Goal: Browse casually: Explore the website without a specific task or goal

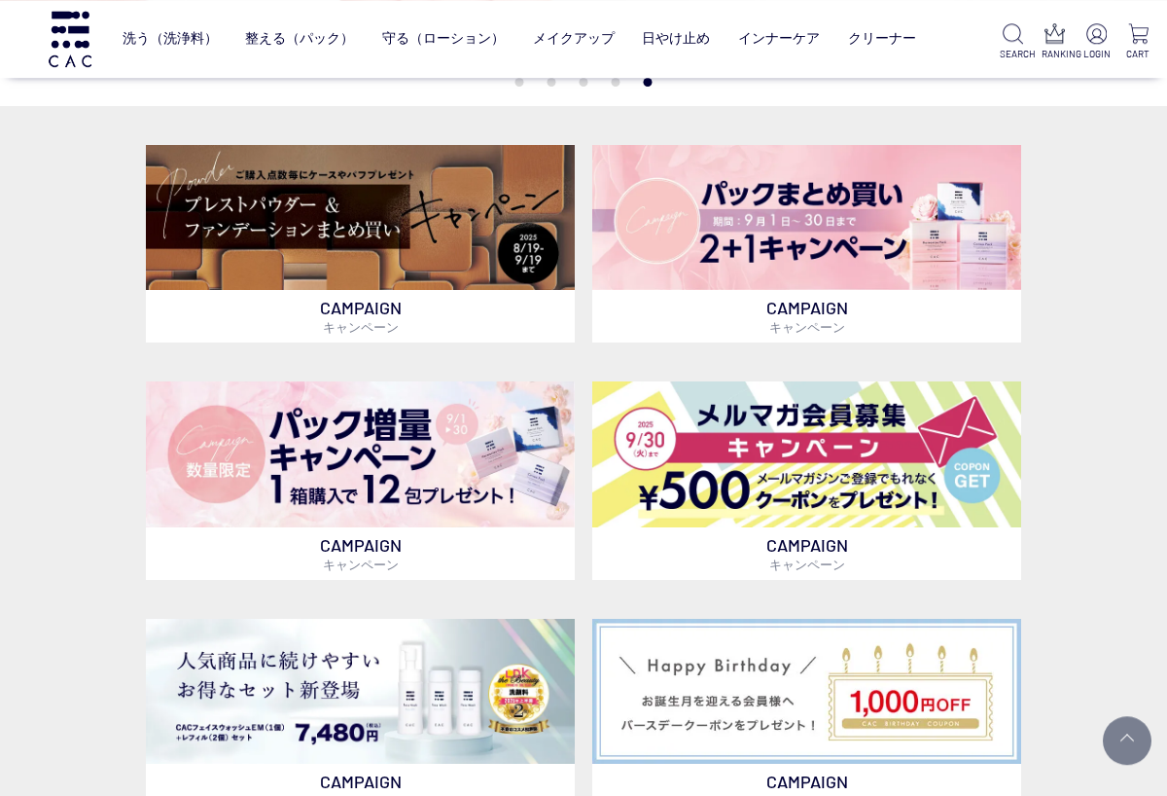
scroll to position [403, 0]
click at [900, 230] on img at bounding box center [806, 218] width 429 height 146
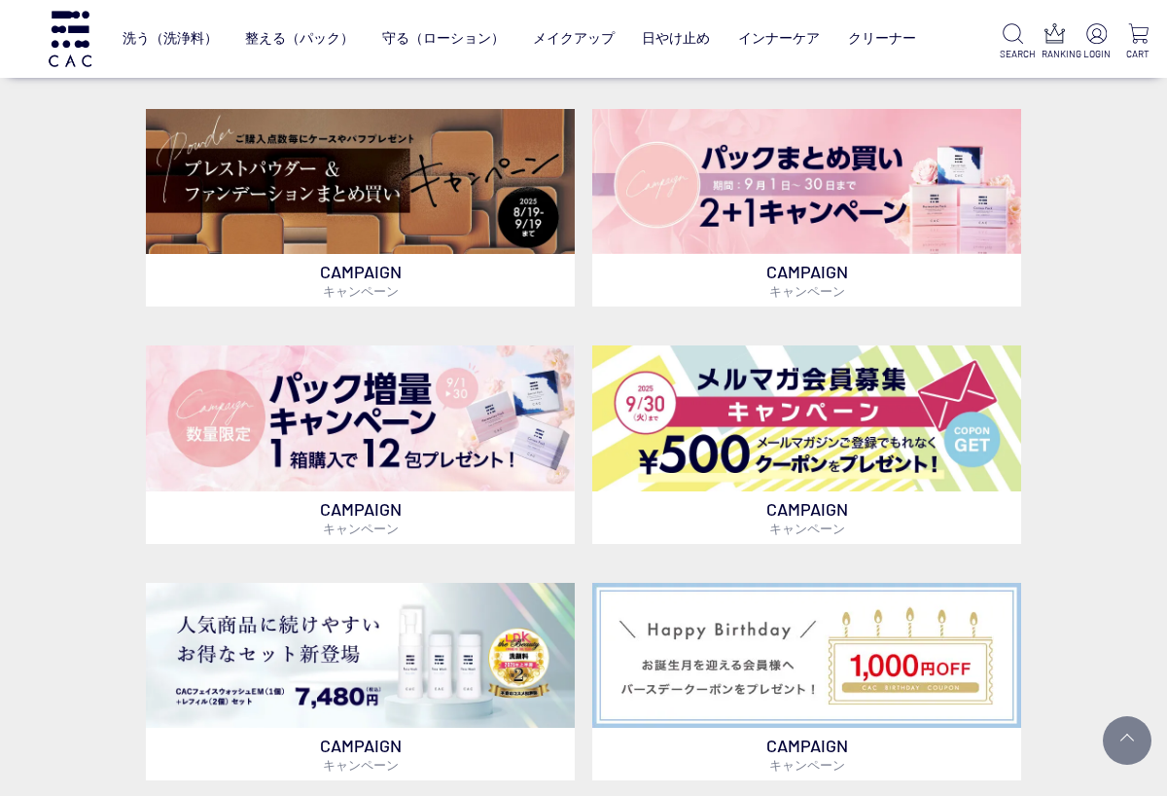
click at [467, 177] on img at bounding box center [360, 182] width 429 height 146
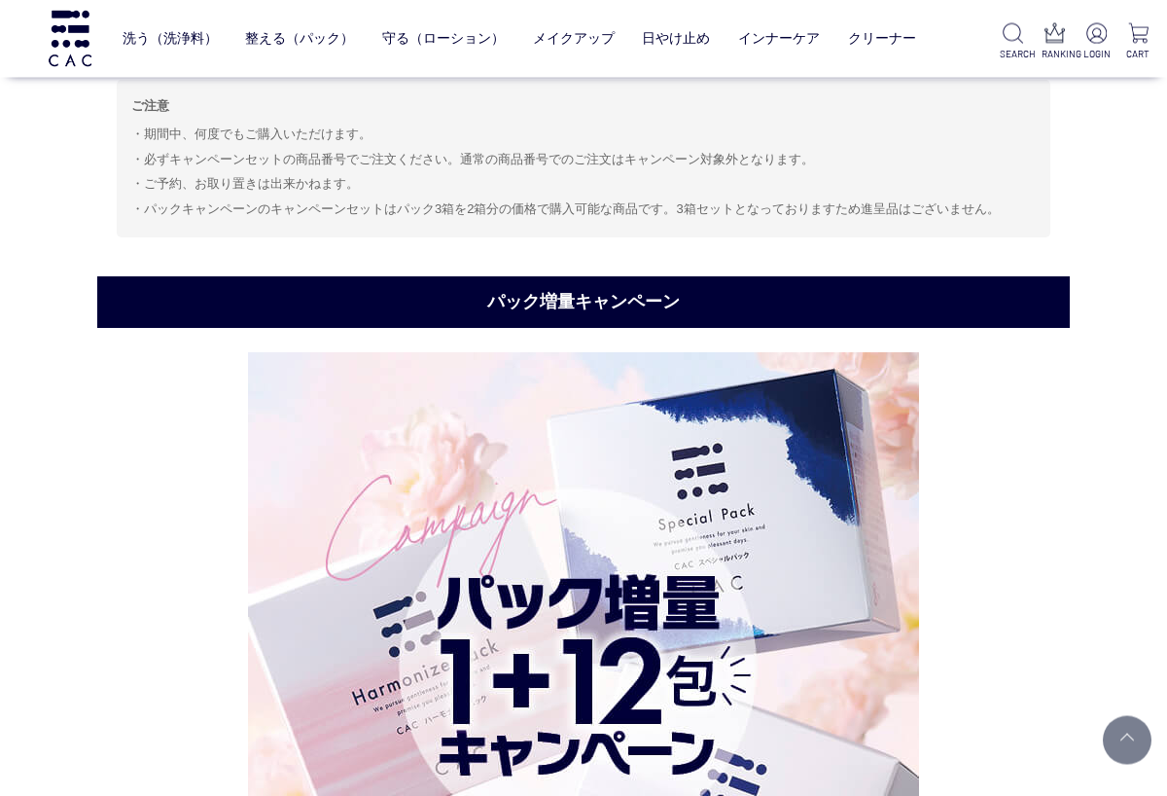
scroll to position [4371, 0]
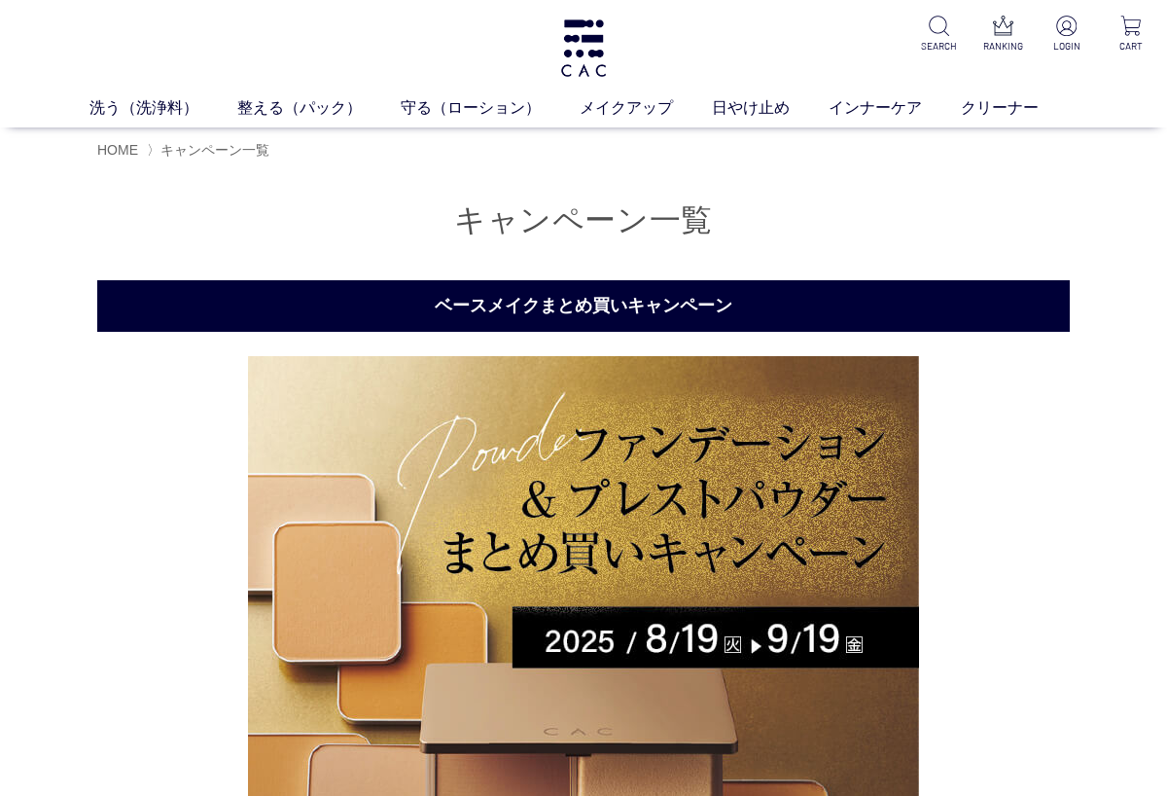
click at [660, 110] on link "メイクアップ" at bounding box center [646, 107] width 132 height 23
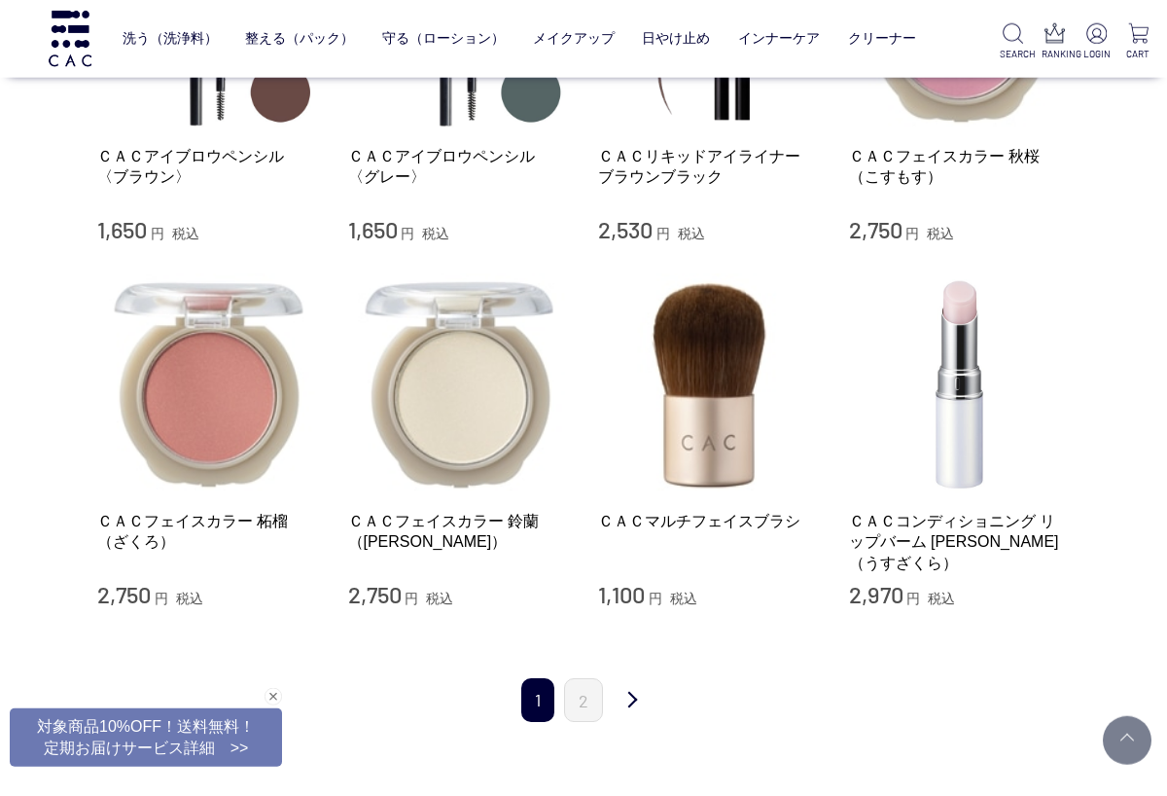
scroll to position [2177, 0]
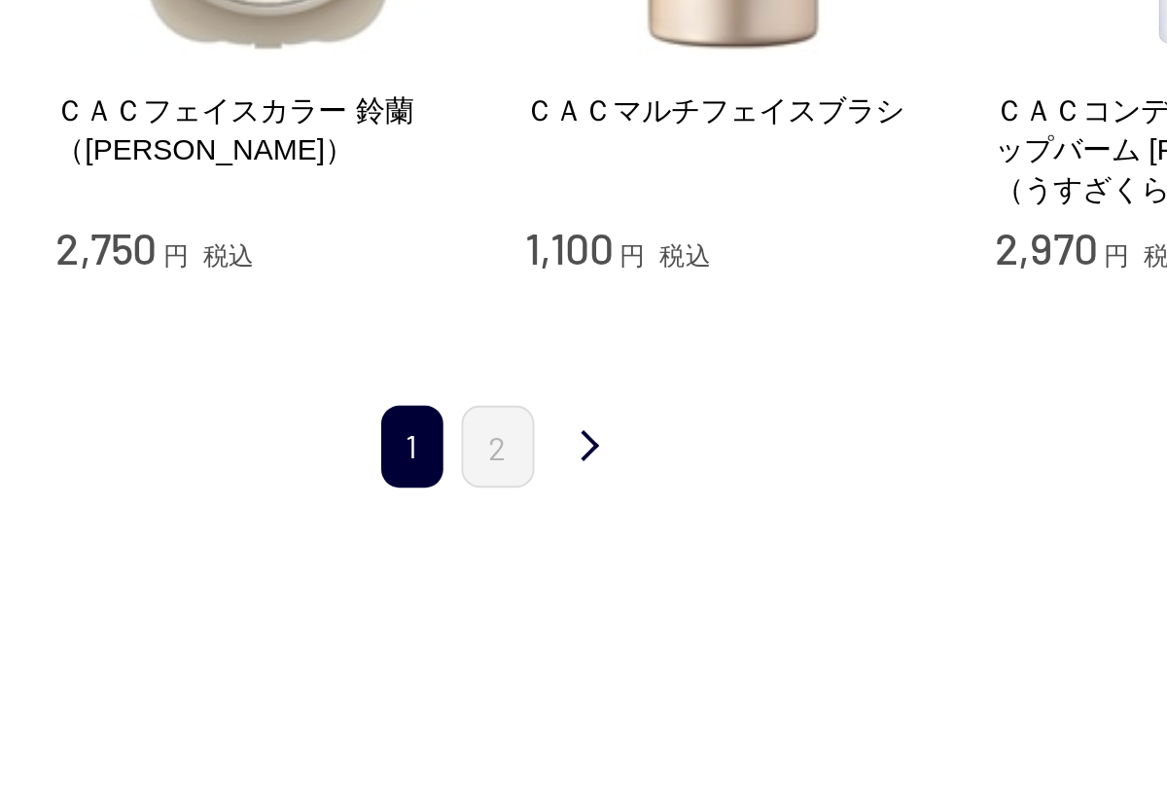
click at [564, 588] on link "2" at bounding box center [583, 610] width 39 height 44
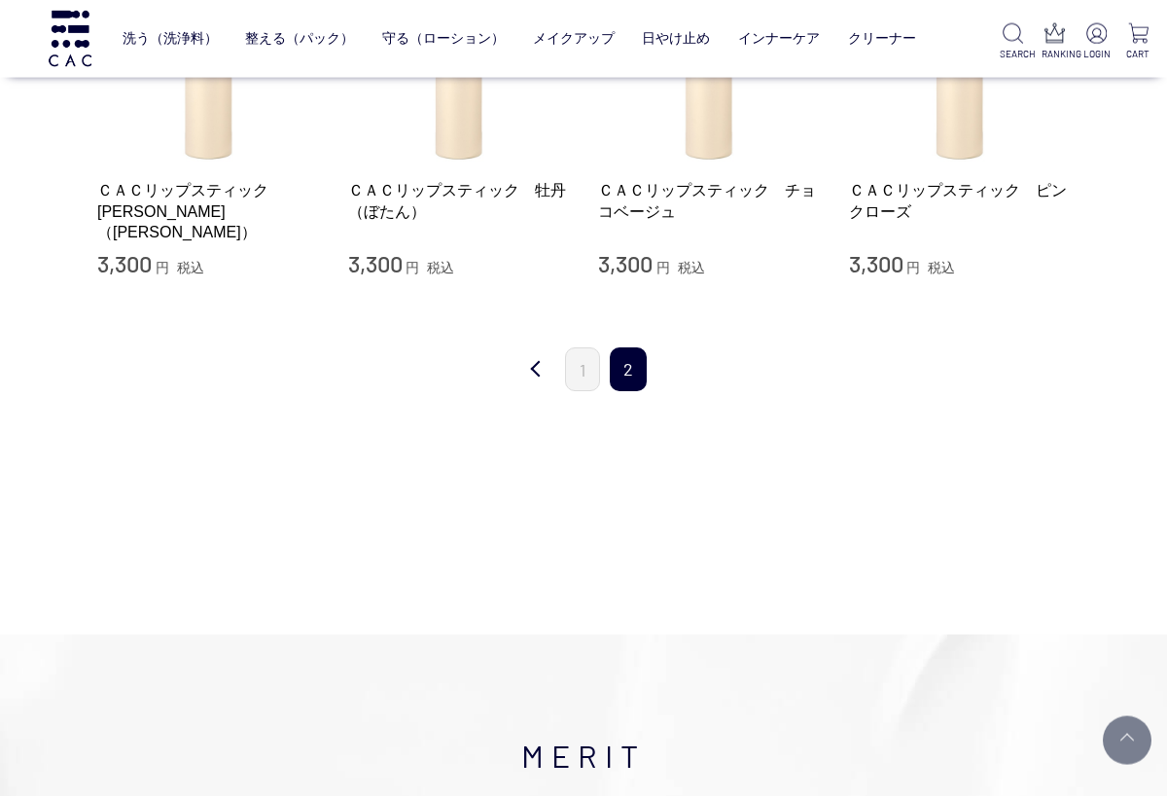
scroll to position [567, 0]
click at [571, 355] on link "1" at bounding box center [582, 369] width 35 height 44
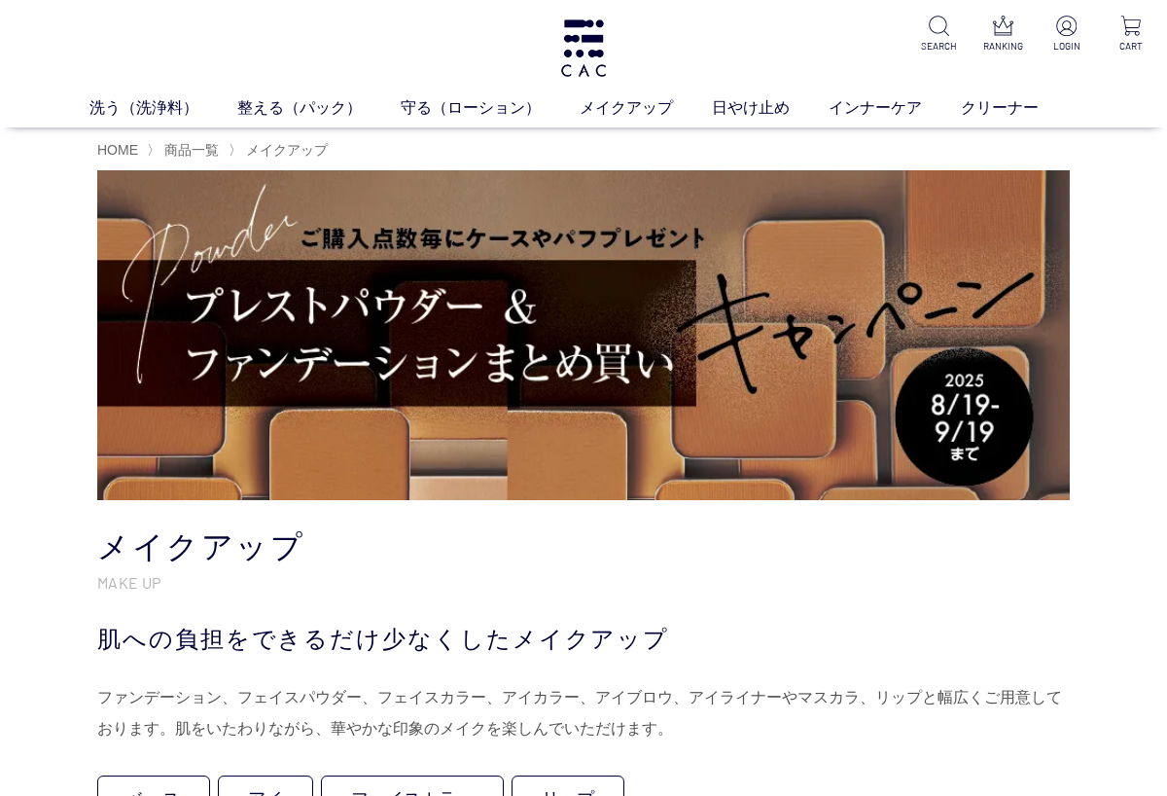
click at [999, 100] on link "クリーナー" at bounding box center [1019, 107] width 117 height 23
click at [902, 100] on link "インナーケア" at bounding box center [895, 107] width 132 height 23
click at [468, 98] on link "守る（ローション）" at bounding box center [490, 107] width 179 height 23
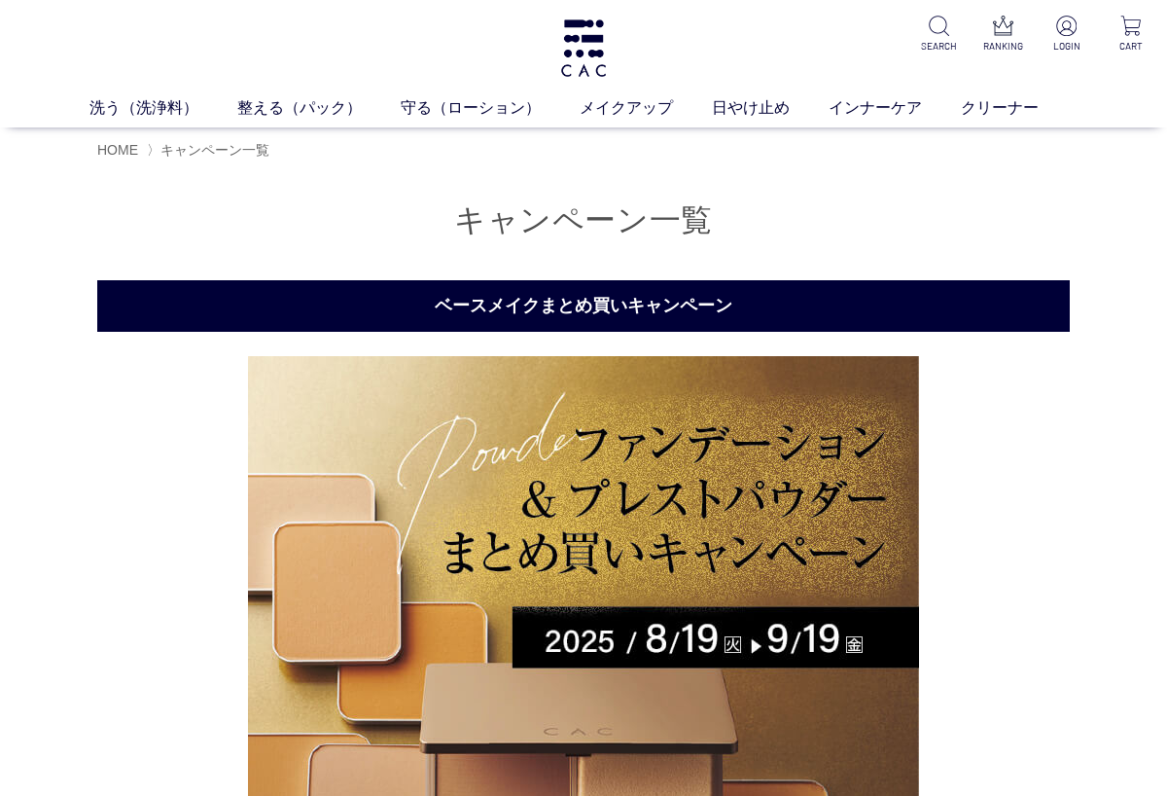
click at [746, 481] on img at bounding box center [583, 691] width 671 height 671
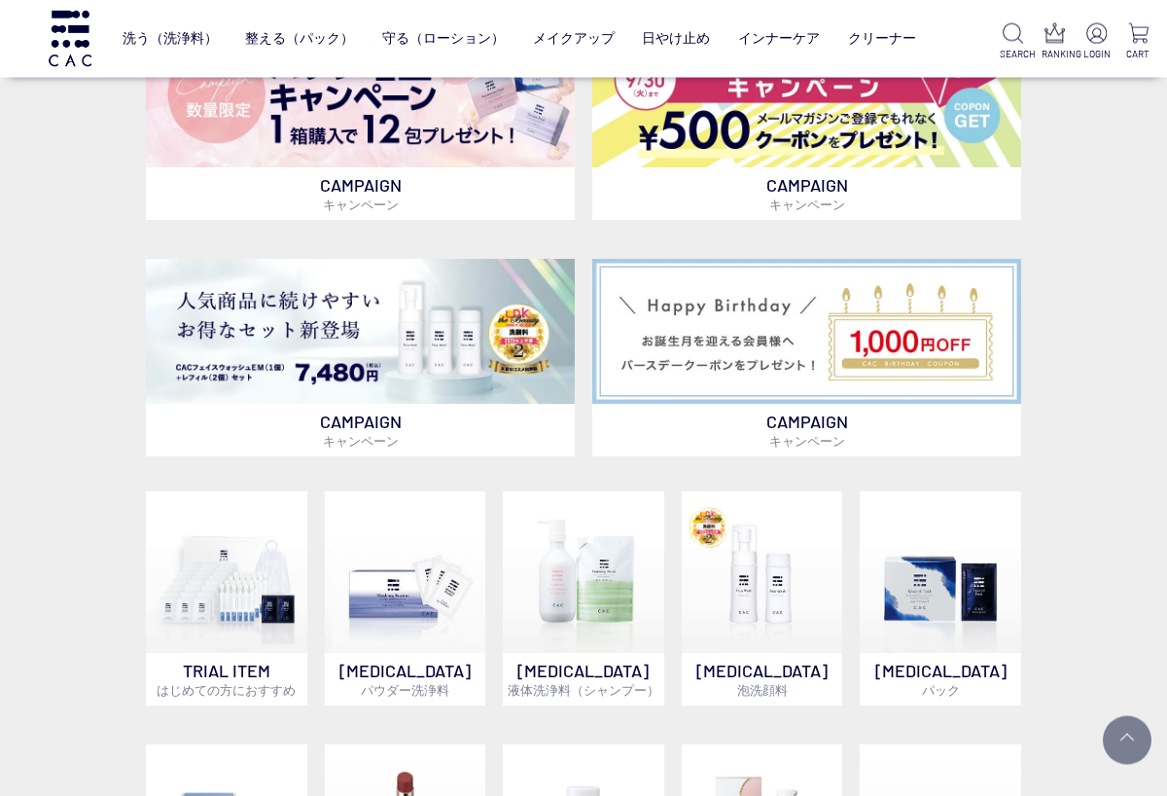
scroll to position [765, 0]
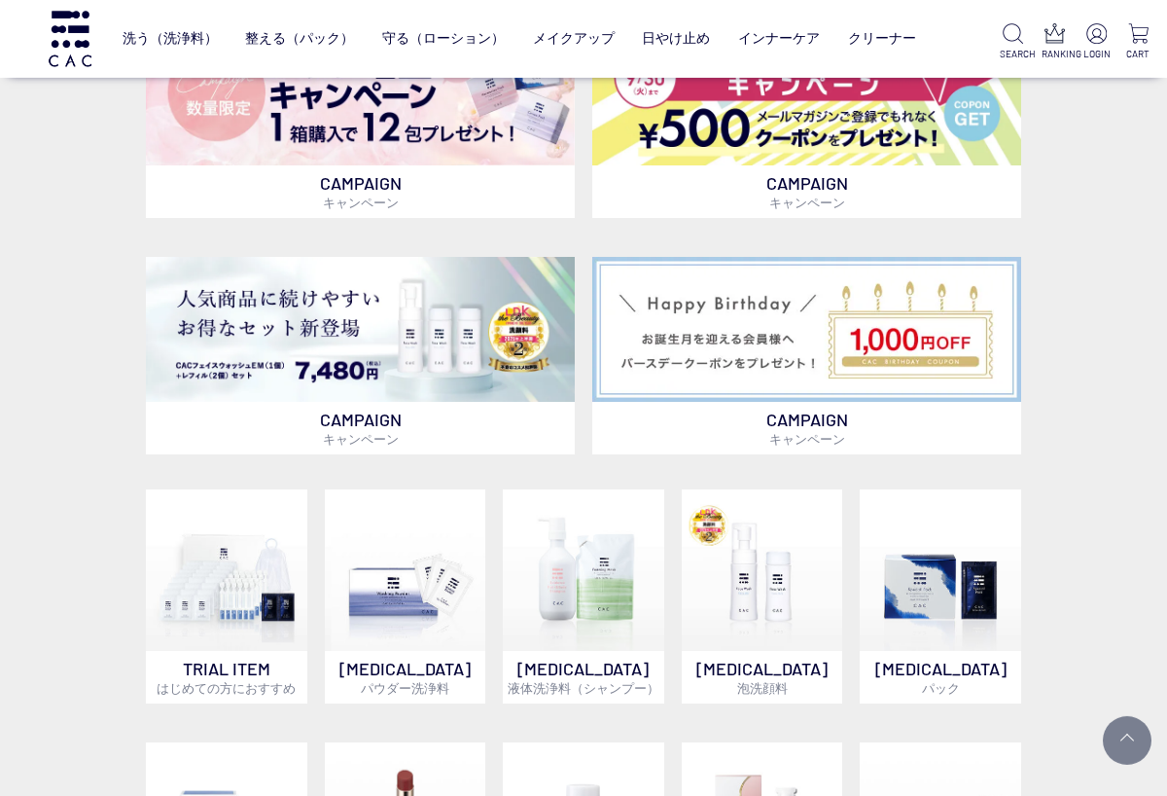
click at [406, 324] on img at bounding box center [360, 330] width 429 height 146
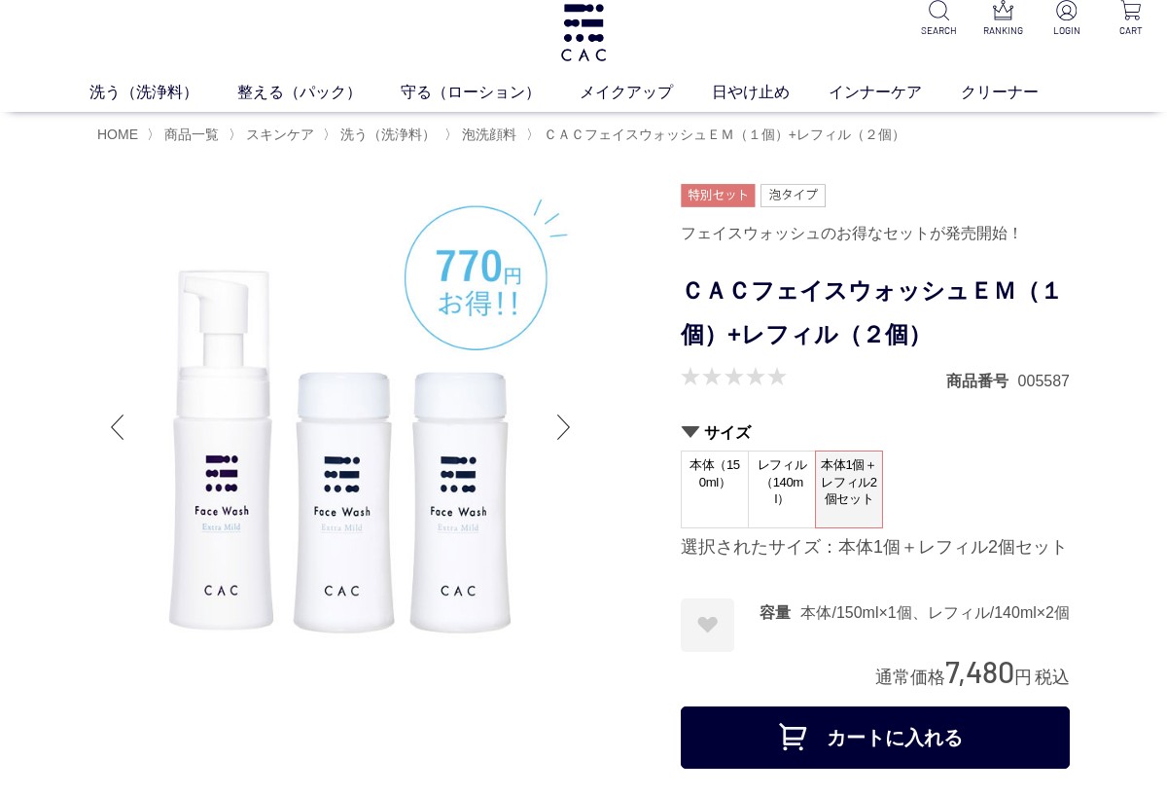
scroll to position [13, 0]
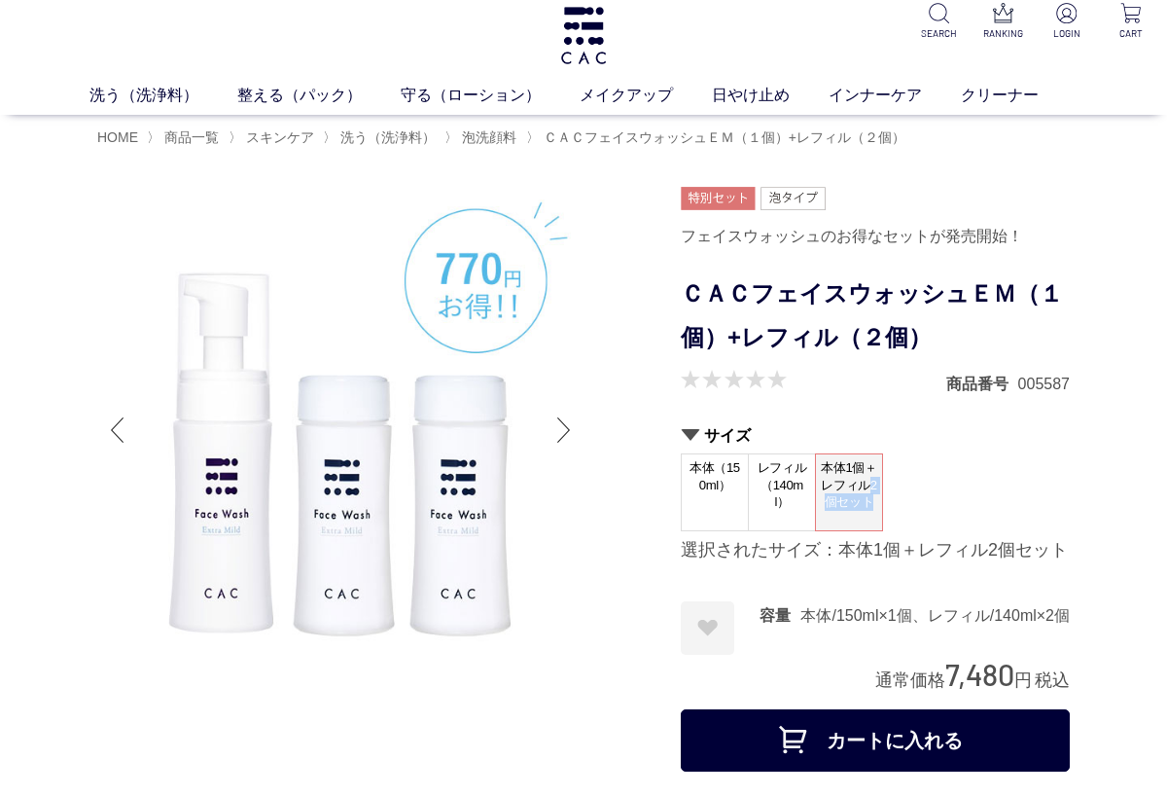
click at [583, 699] on div at bounding box center [389, 483] width 584 height 593
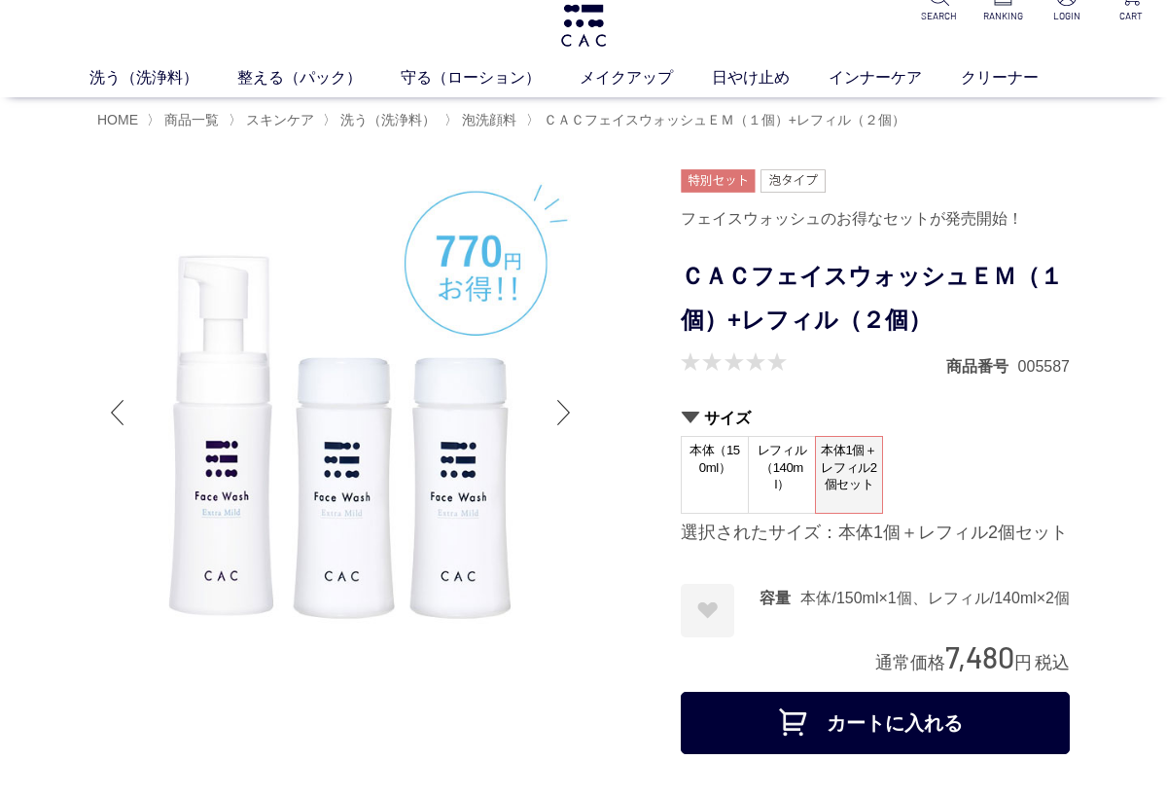
scroll to position [30, 0]
click at [571, 394] on div at bounding box center [564, 413] width 39 height 78
click at [578, 421] on div at bounding box center [564, 413] width 39 height 78
click at [578, 407] on div at bounding box center [564, 413] width 39 height 78
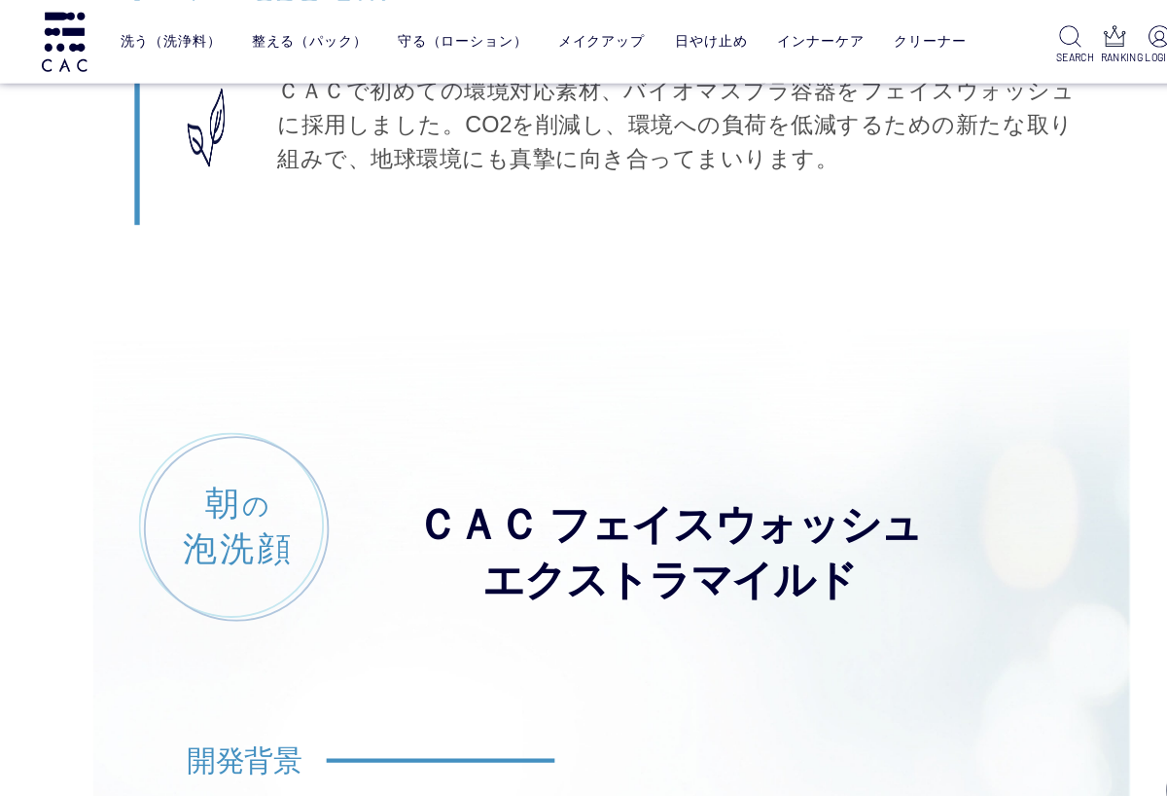
scroll to position [11984, 0]
